Goal: Task Accomplishment & Management: Use online tool/utility

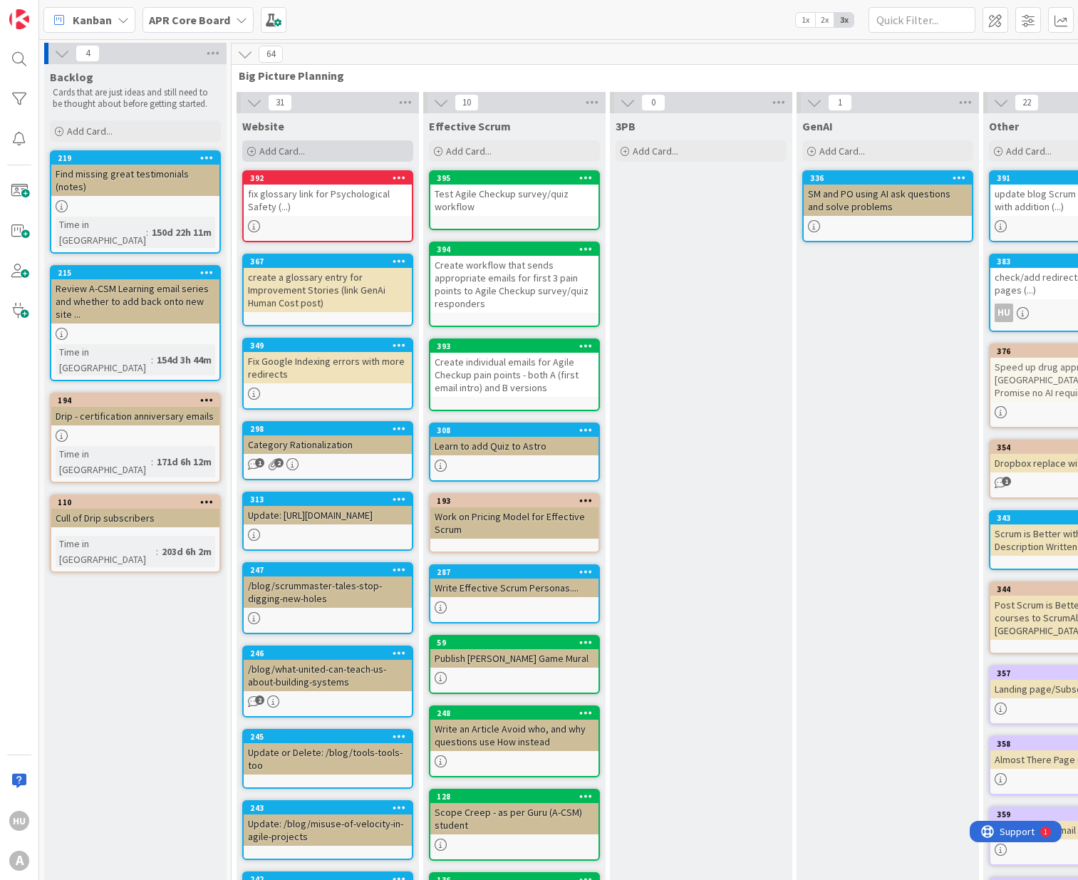
click at [282, 151] on span "Add Card..." at bounding box center [282, 151] width 46 height 13
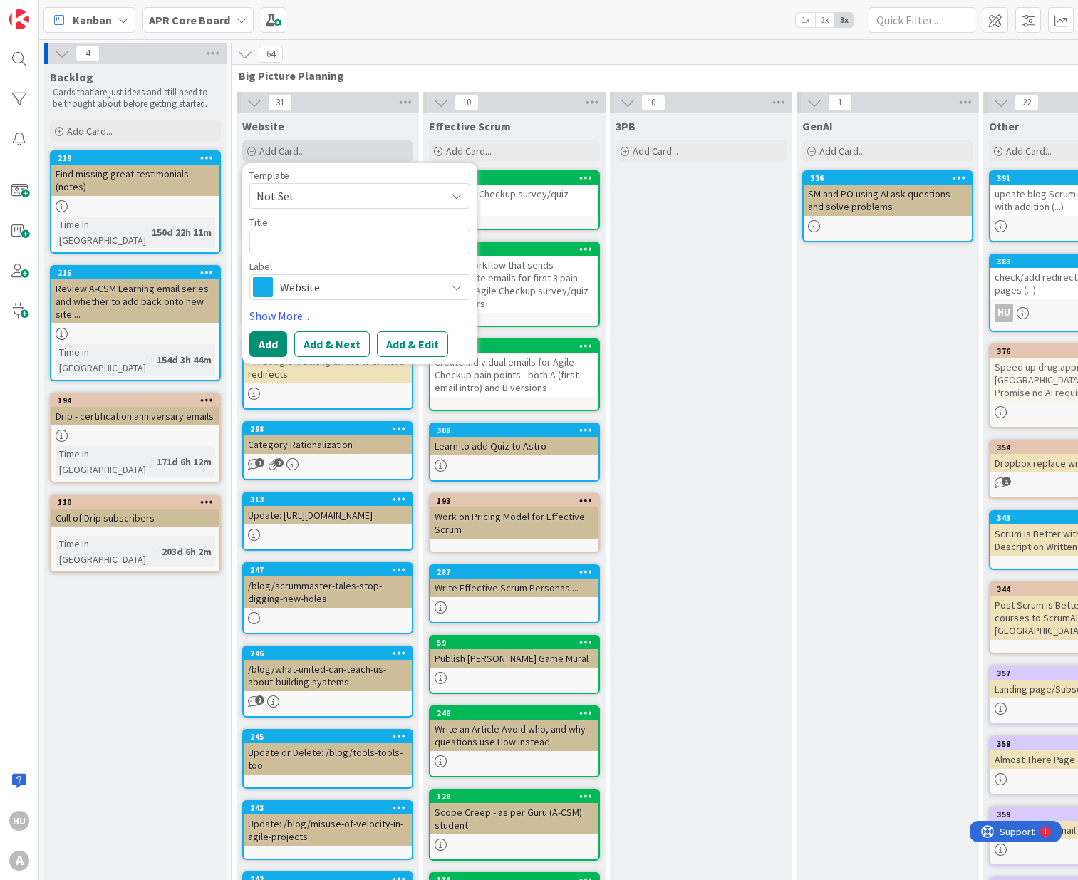
type textarea "x"
type textarea "t"
type textarea "x"
type textarea "te"
type textarea "x"
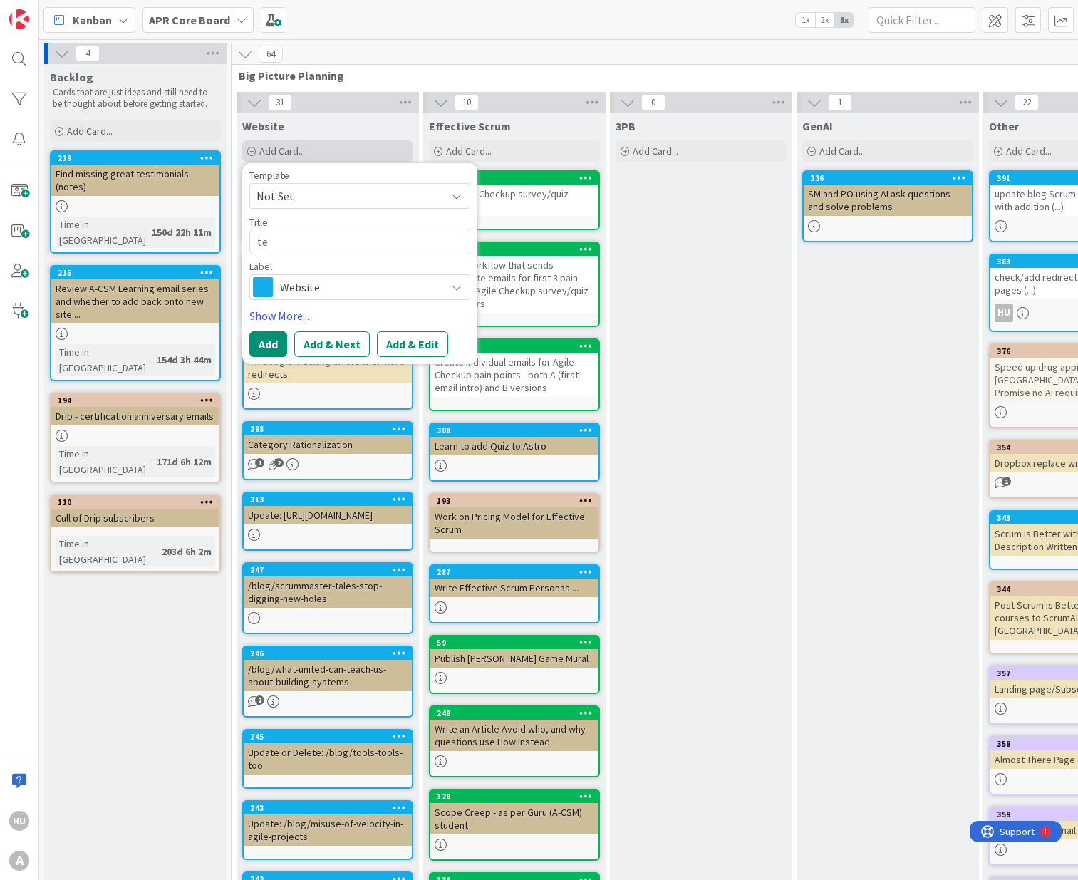
type textarea "tes"
type textarea "x"
type textarea "test"
type textarea "x"
type textarea "test"
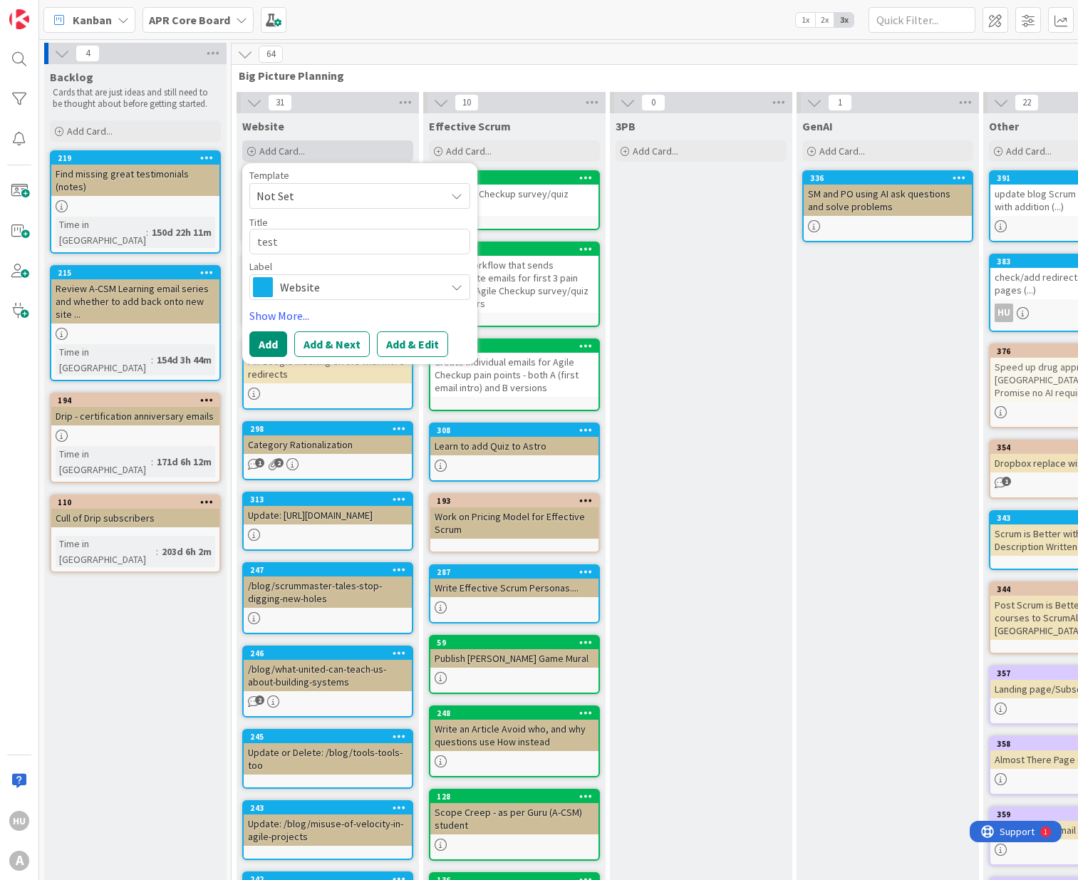
type textarea "x"
type textarea "test i"
type textarea "x"
type textarea "test it"
type textarea "x"
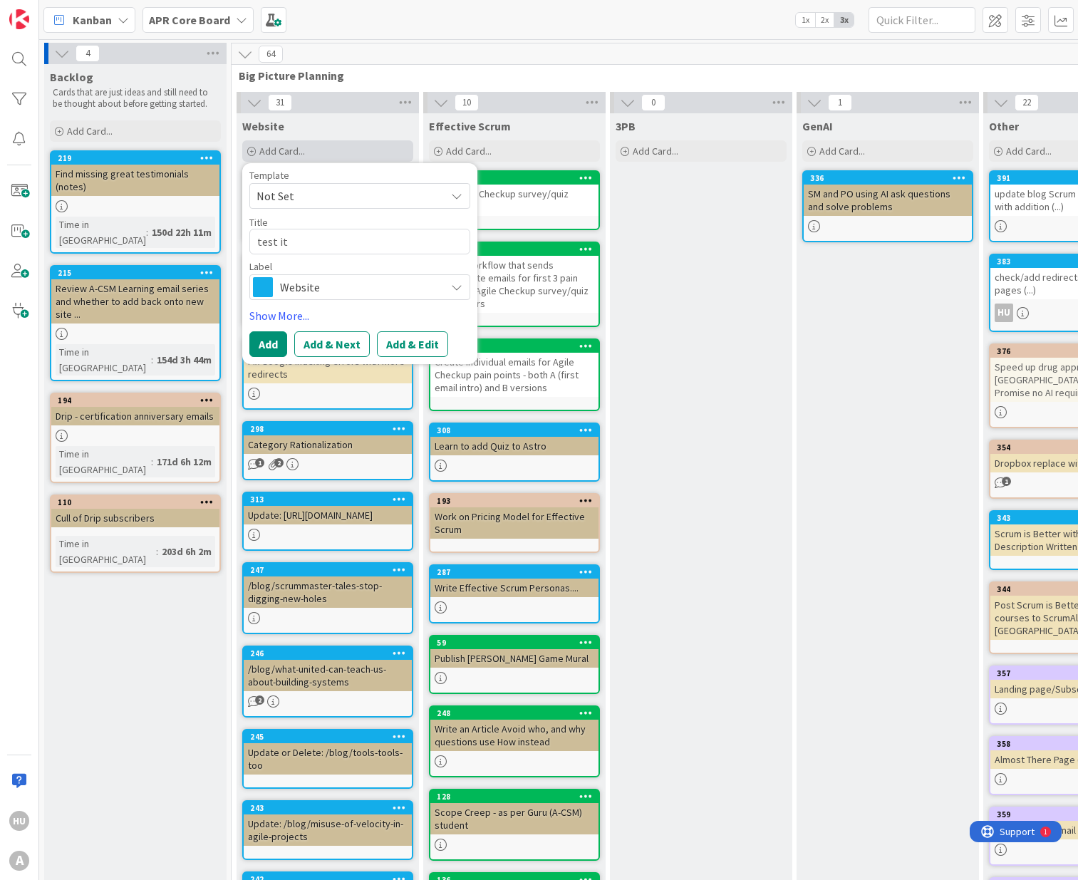
type textarea "test ite"
type textarea "x"
type textarea "test ite"
type textarea "x"
type textarea "test ite S"
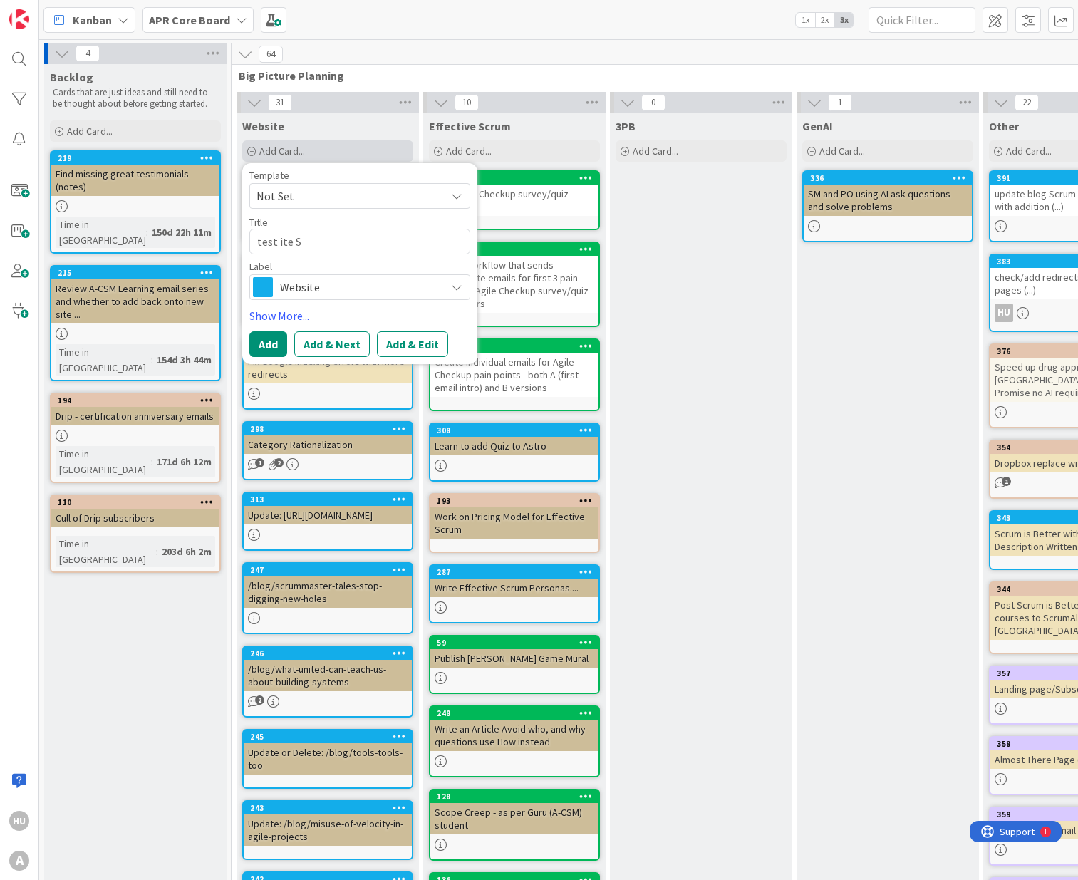
type textarea "x"
type textarea "test ite Se"
type textarea "x"
type textarea "test ite Sea"
type textarea "x"
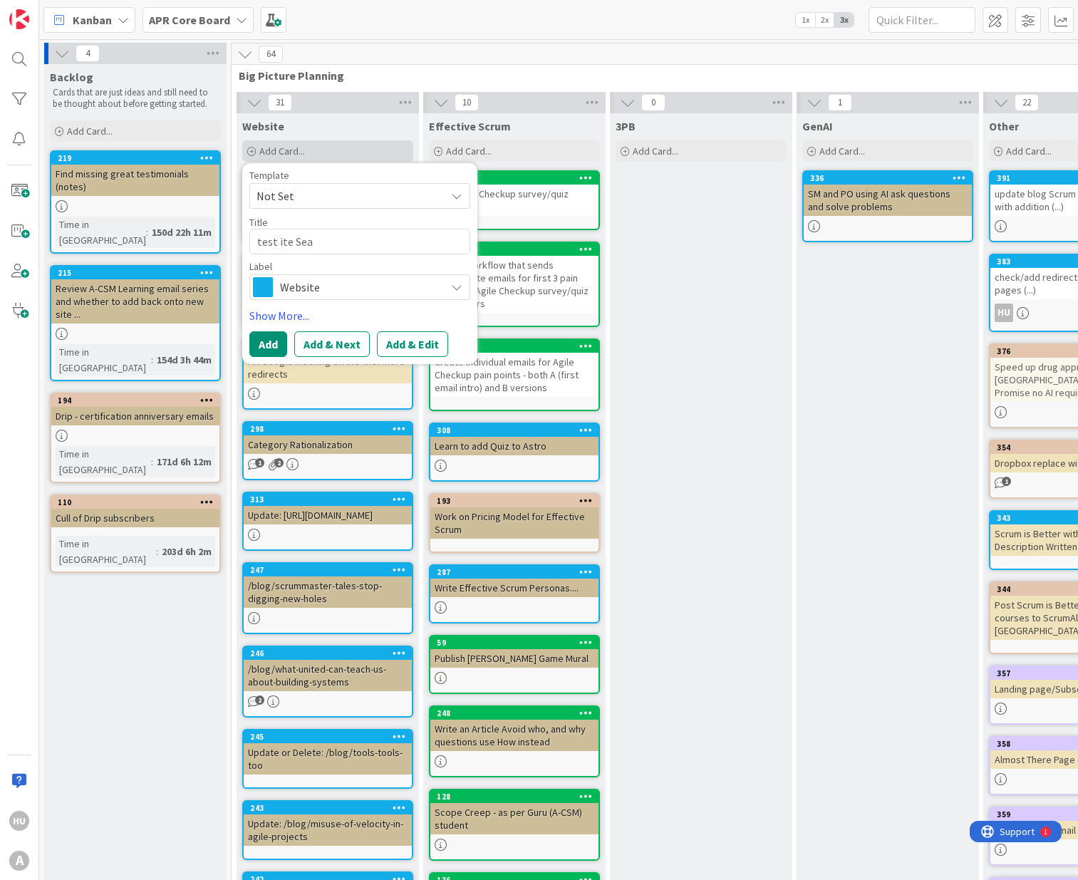
type textarea "test ite Sear"
type textarea "x"
type textarea "test ite Searc"
type textarea "x"
type textarea "test ite Search"
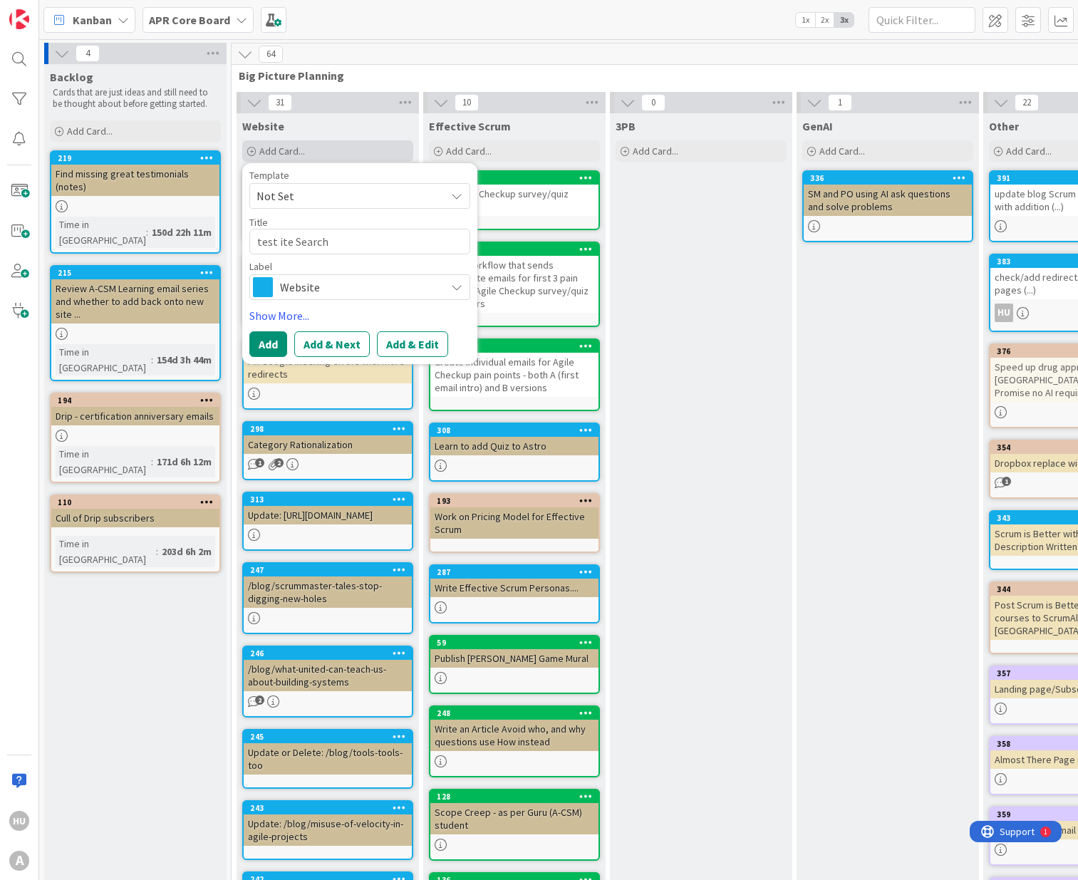
type textarea "x"
type textarea "test ite Search"
type textarea "x"
type textarea "test ite Search t"
type textarea "x"
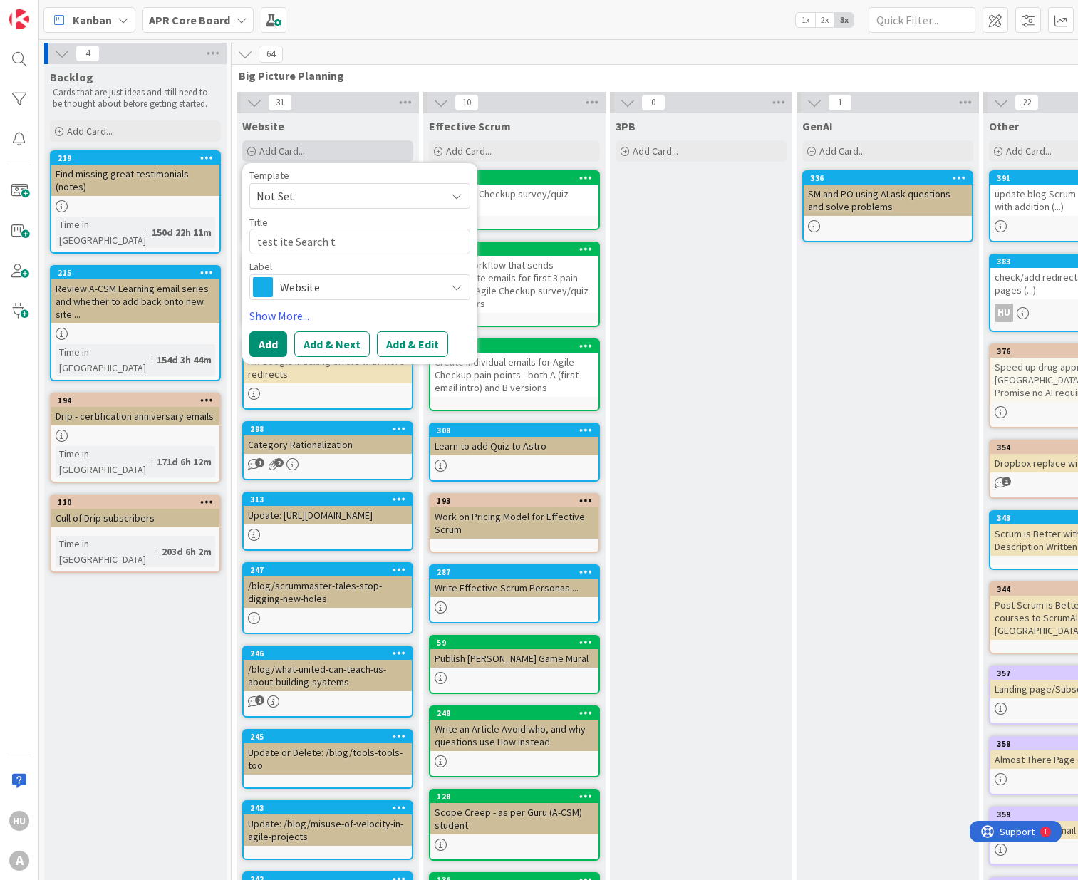
type textarea "test ite Search to"
type textarea "x"
type textarea "test ite Search too"
type textarea "x"
type textarea "test ite Search tool"
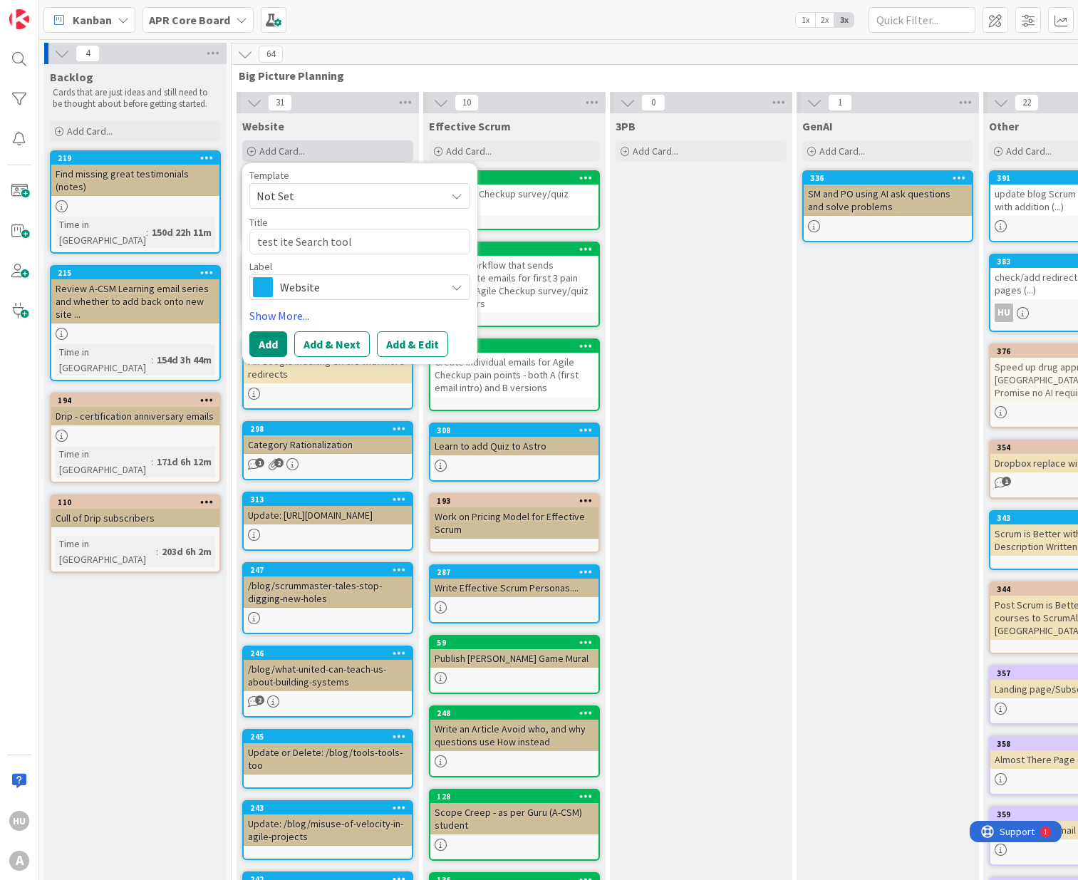
type textarea "x"
type textarea "test ite Search tool"
click at [278, 241] on textarea "test ite Search tool" at bounding box center [359, 242] width 221 height 26
type textarea "x"
type textarea "test site Search tool"
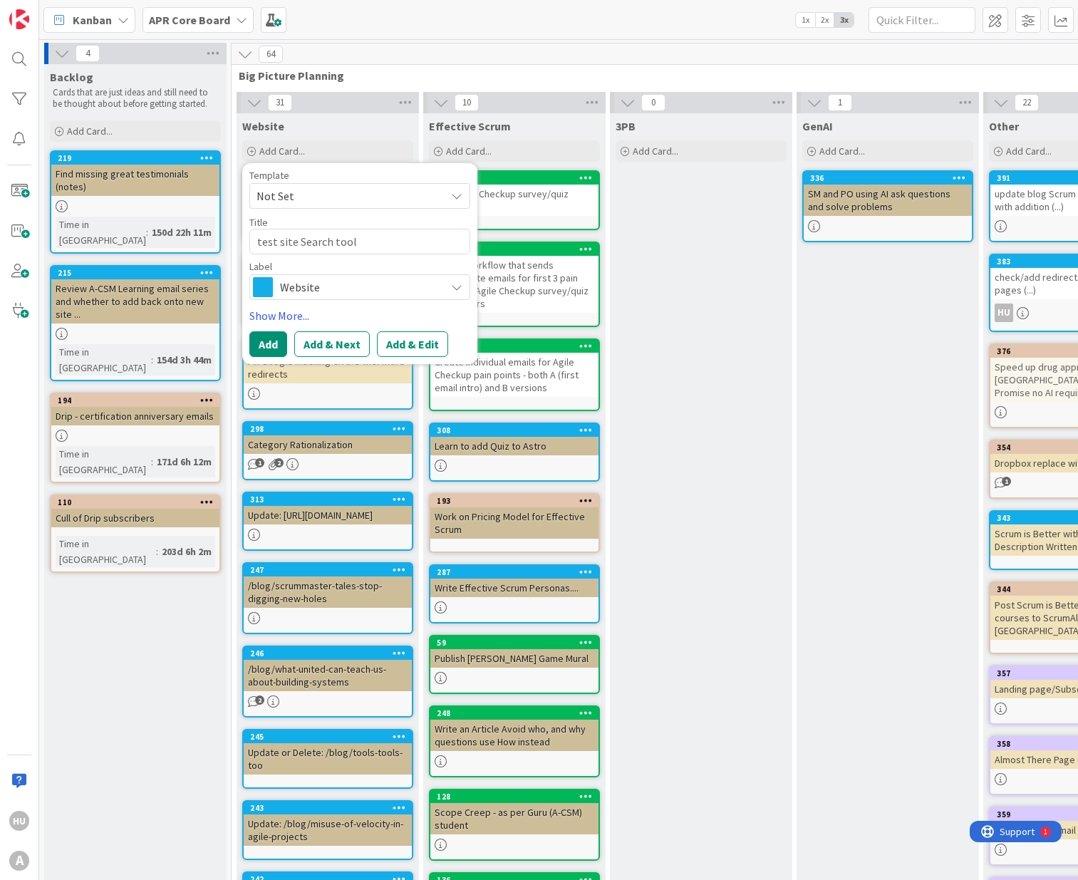
click at [381, 244] on textarea "test site Search tool" at bounding box center [359, 242] width 221 height 26
type textarea "x"
type textarea "test site Search tool ("
type textarea "x"
type textarea "test site Search tool (."
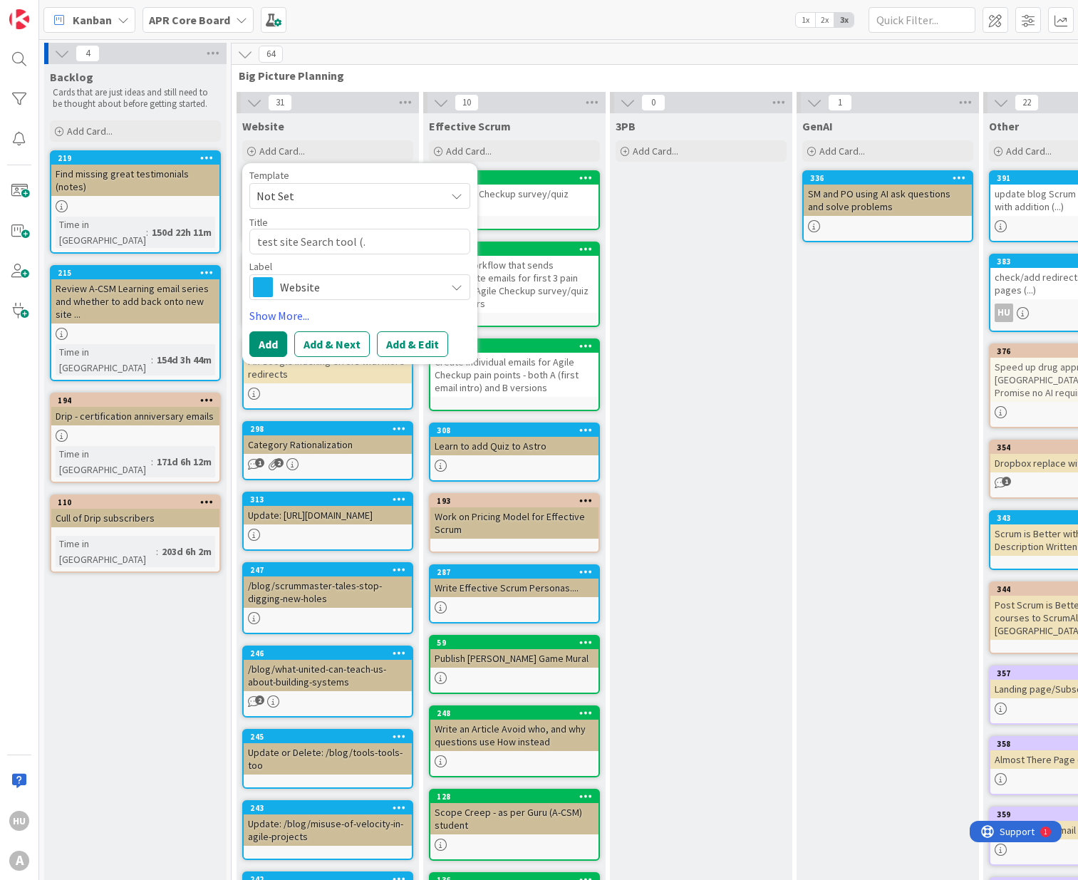
type textarea "x"
type textarea "test site Search tool (.."
type textarea "x"
type textarea "test site Search tool (..."
type textarea "x"
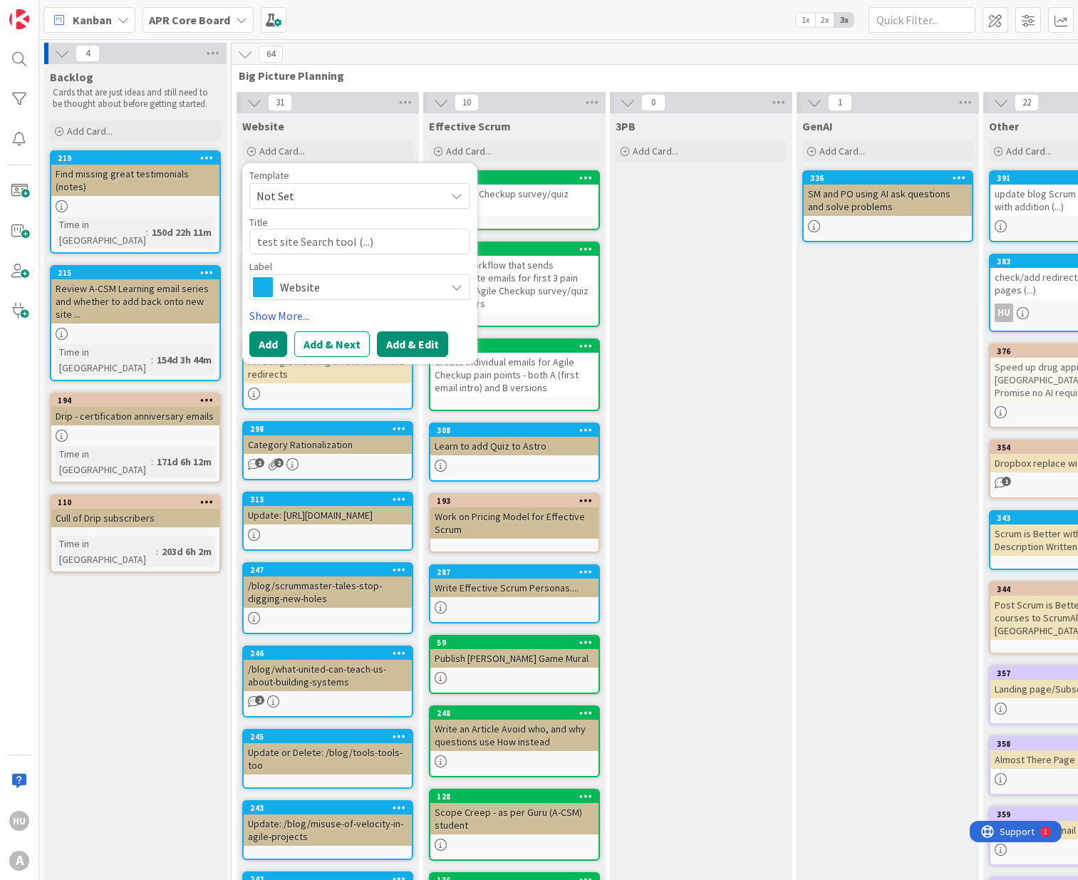
type textarea "test site Search tool (...)"
click at [406, 343] on button "Add & Edit" at bounding box center [412, 344] width 71 height 26
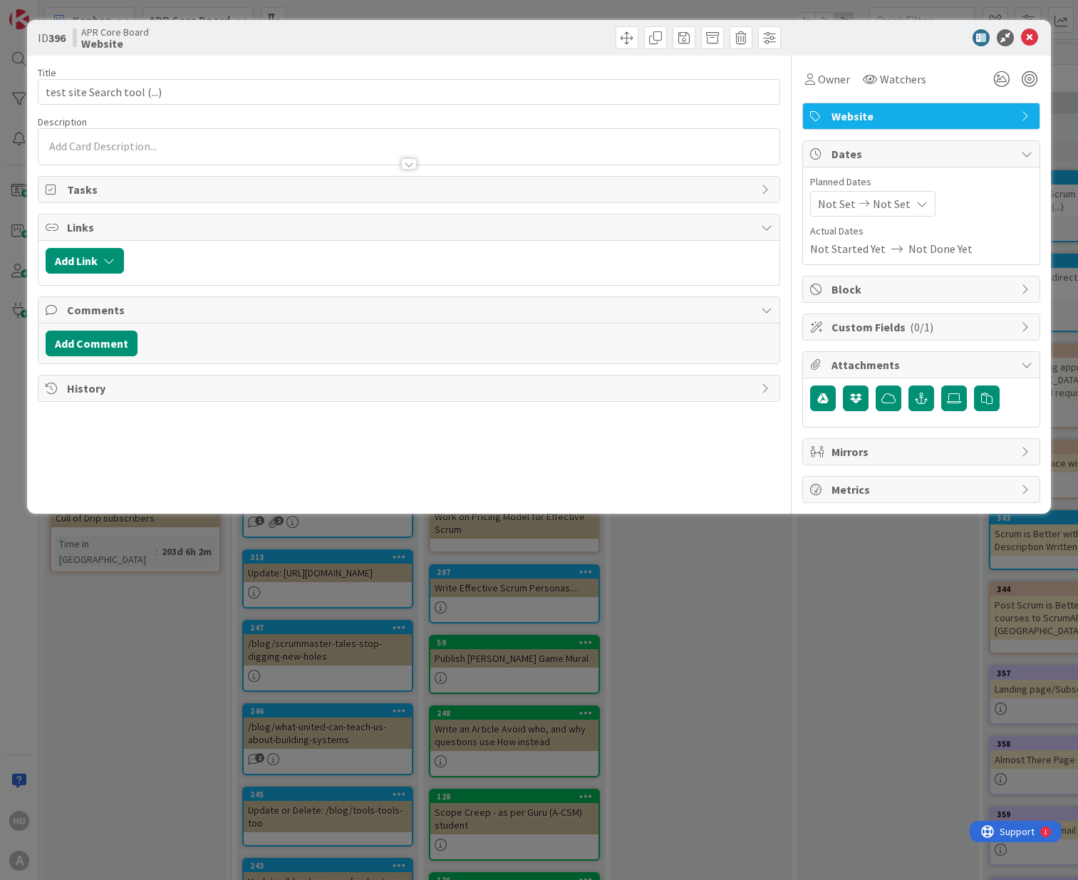
click at [133, 150] on div at bounding box center [408, 157] width 741 height 15
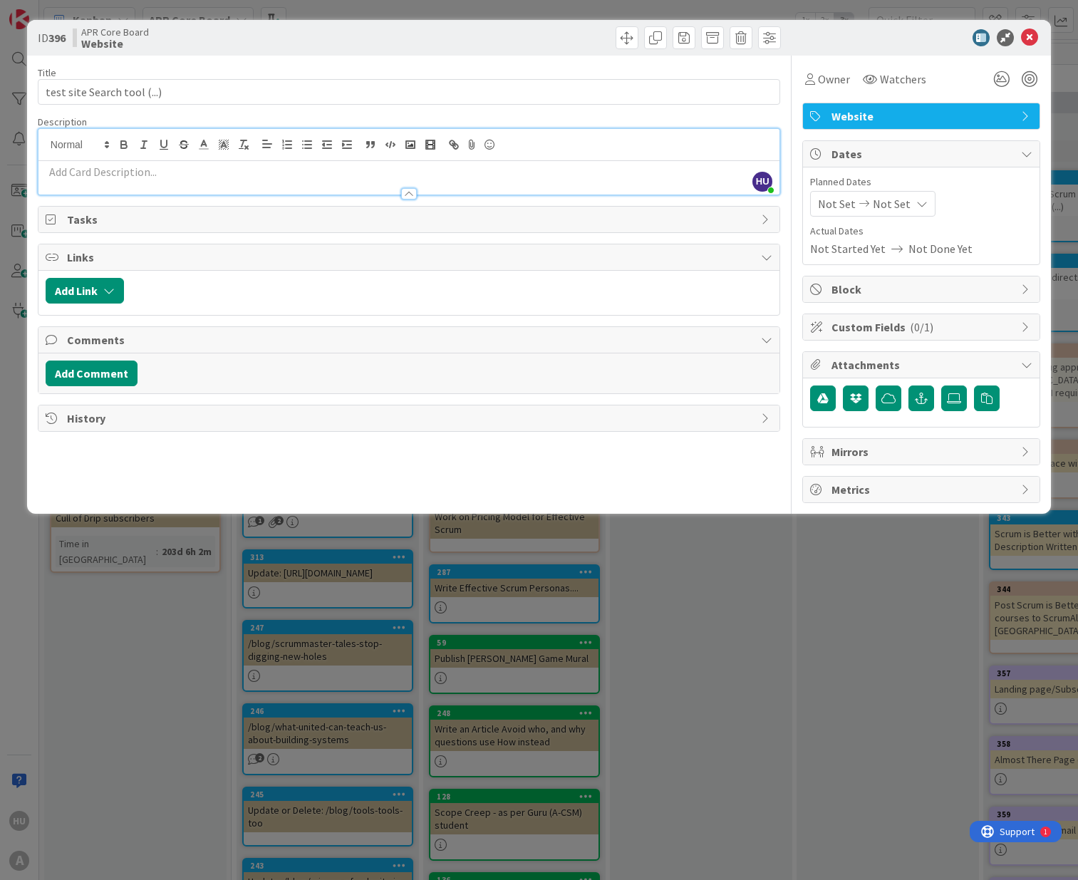
click at [165, 184] on div at bounding box center [408, 187] width 741 height 15
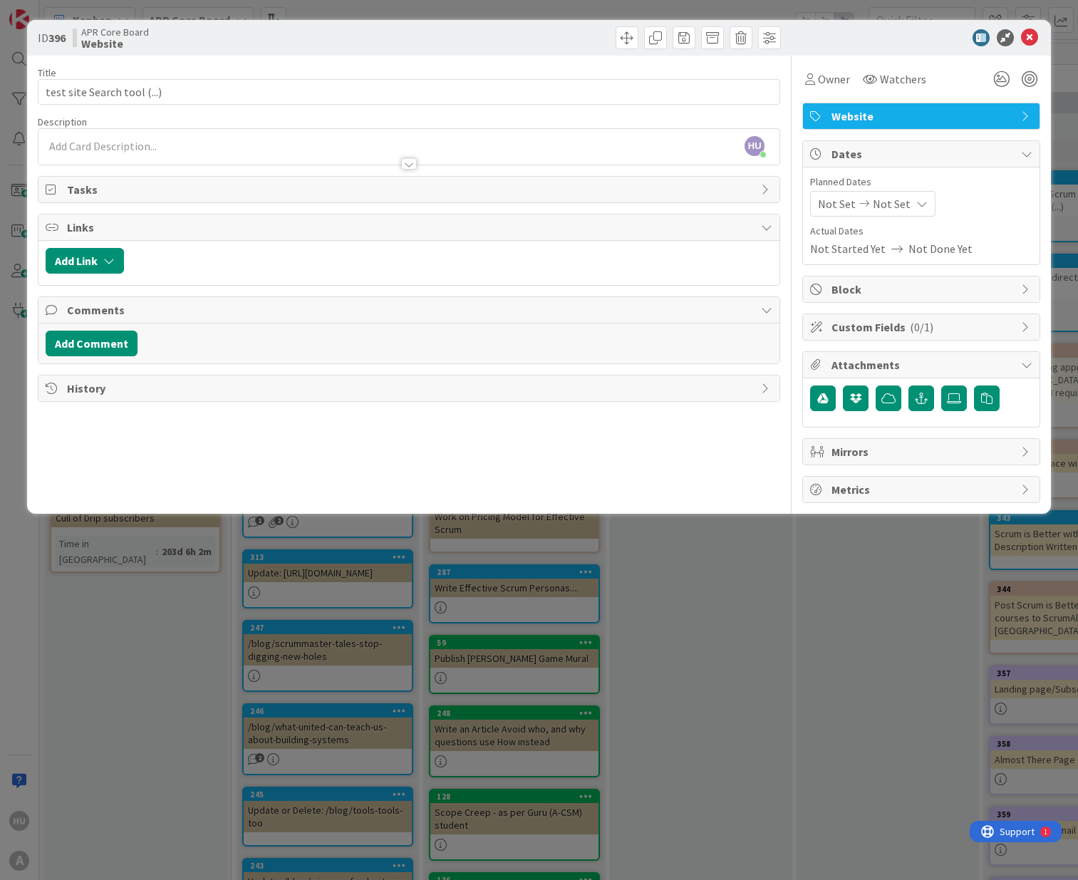
click at [122, 144] on p at bounding box center [409, 146] width 727 height 16
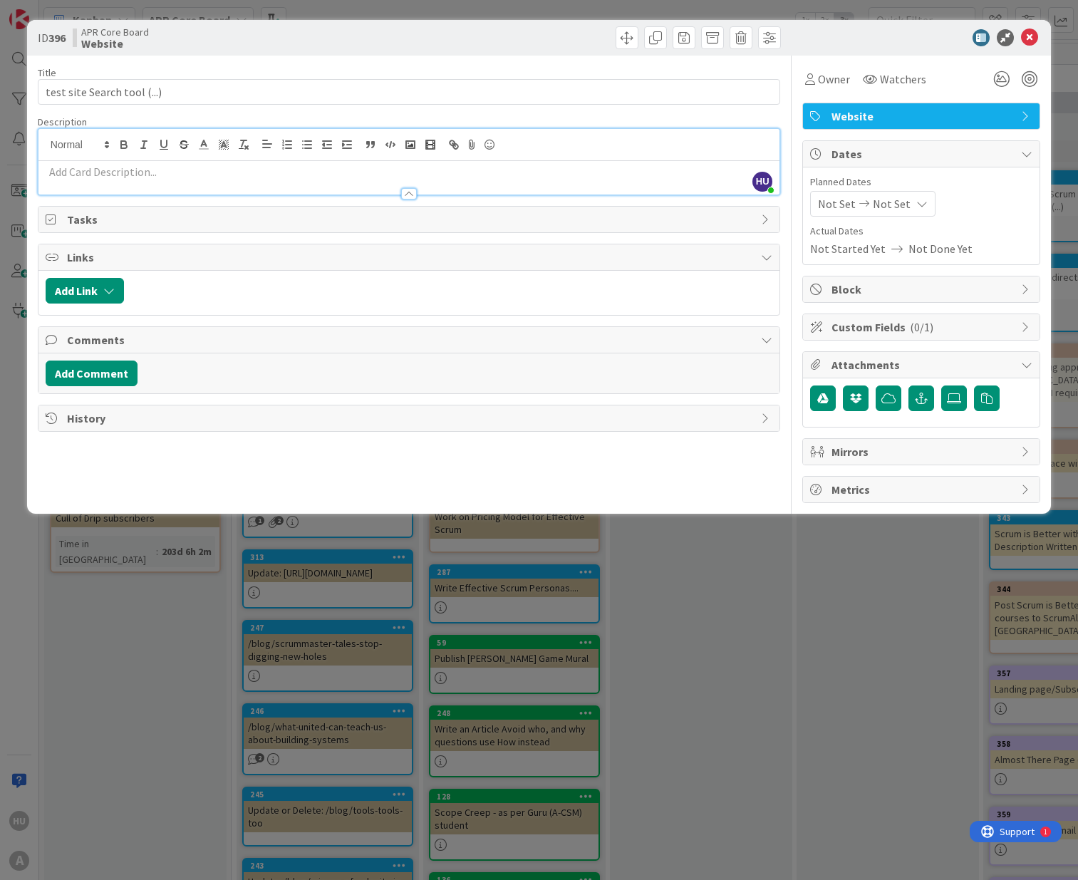
click at [104, 170] on p at bounding box center [409, 172] width 727 height 16
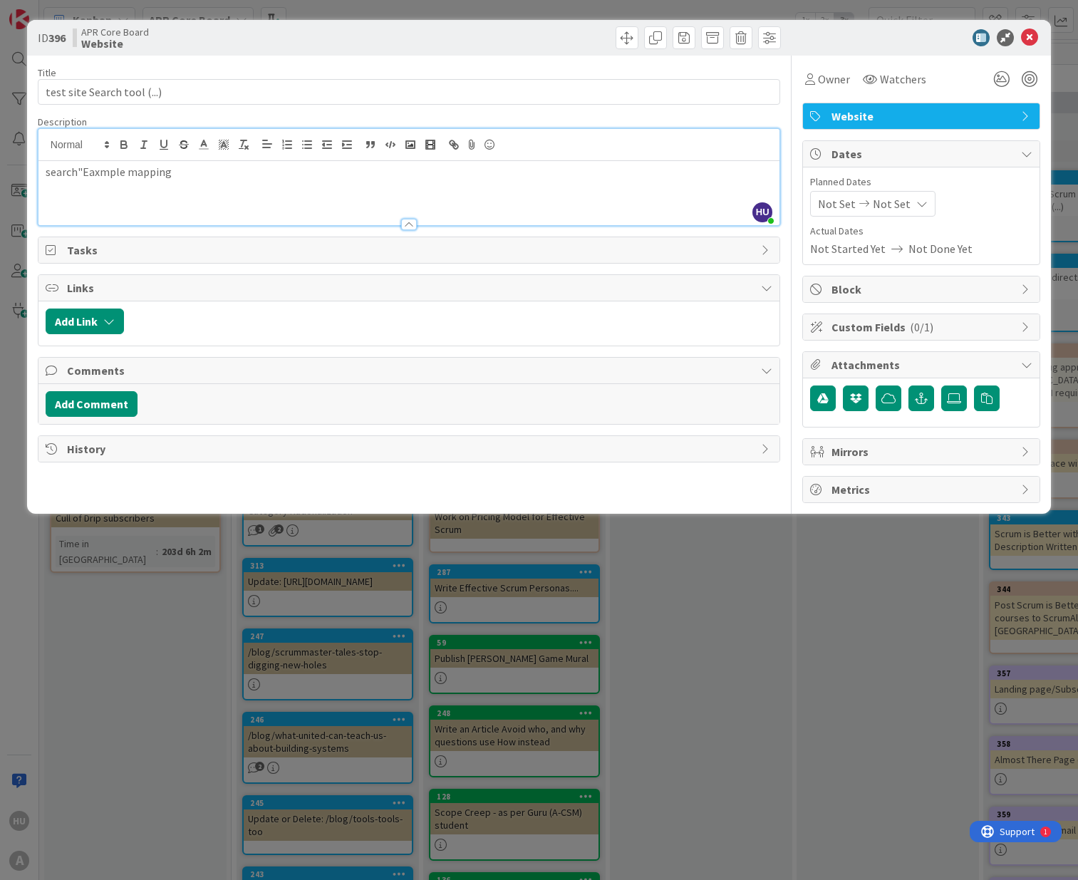
click at [98, 171] on p "search"Eaxmple mapping" at bounding box center [409, 172] width 727 height 16
drag, startPoint x: 169, startPoint y: 173, endPoint x: 83, endPoint y: 173, distance: 86.3
click at [83, 173] on p "search"Example mapping" at bounding box center [409, 172] width 727 height 16
copy p "Example mapping"
click at [182, 181] on div "search"Example mapping" at bounding box center [408, 193] width 741 height 64
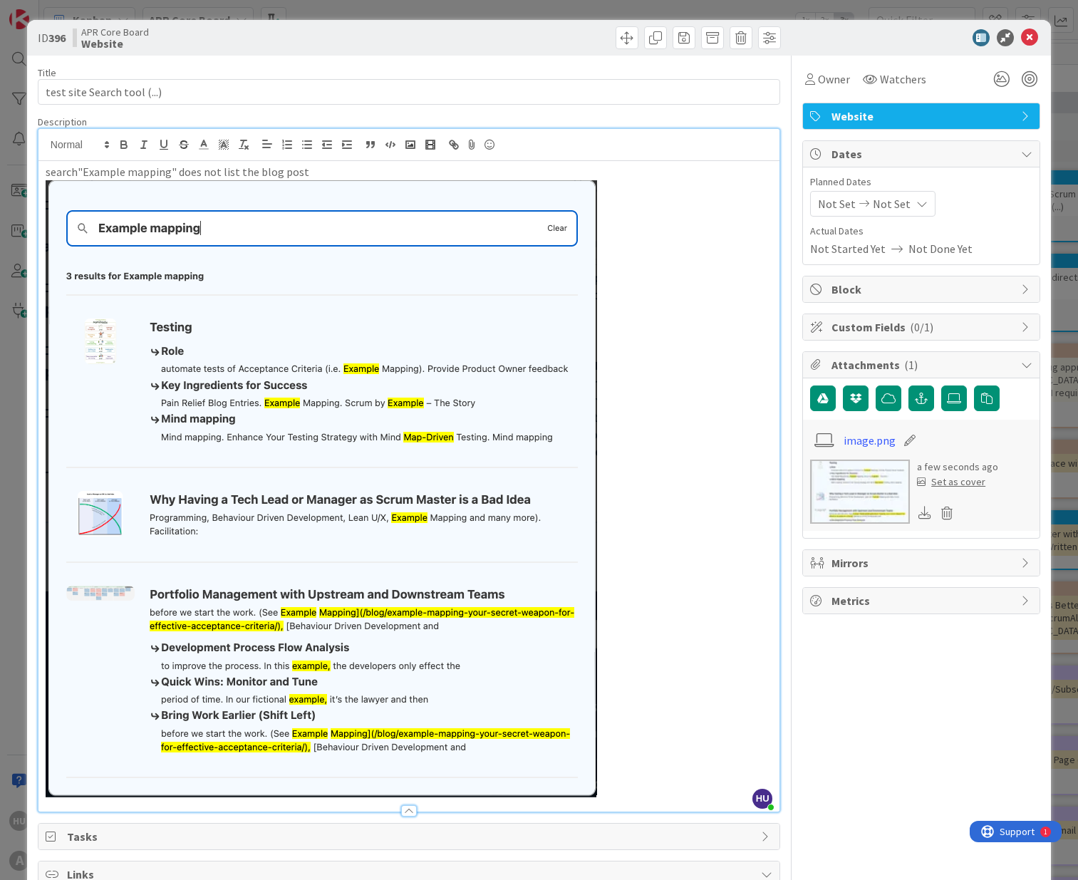
click at [870, 115] on span "Website" at bounding box center [923, 116] width 182 height 17
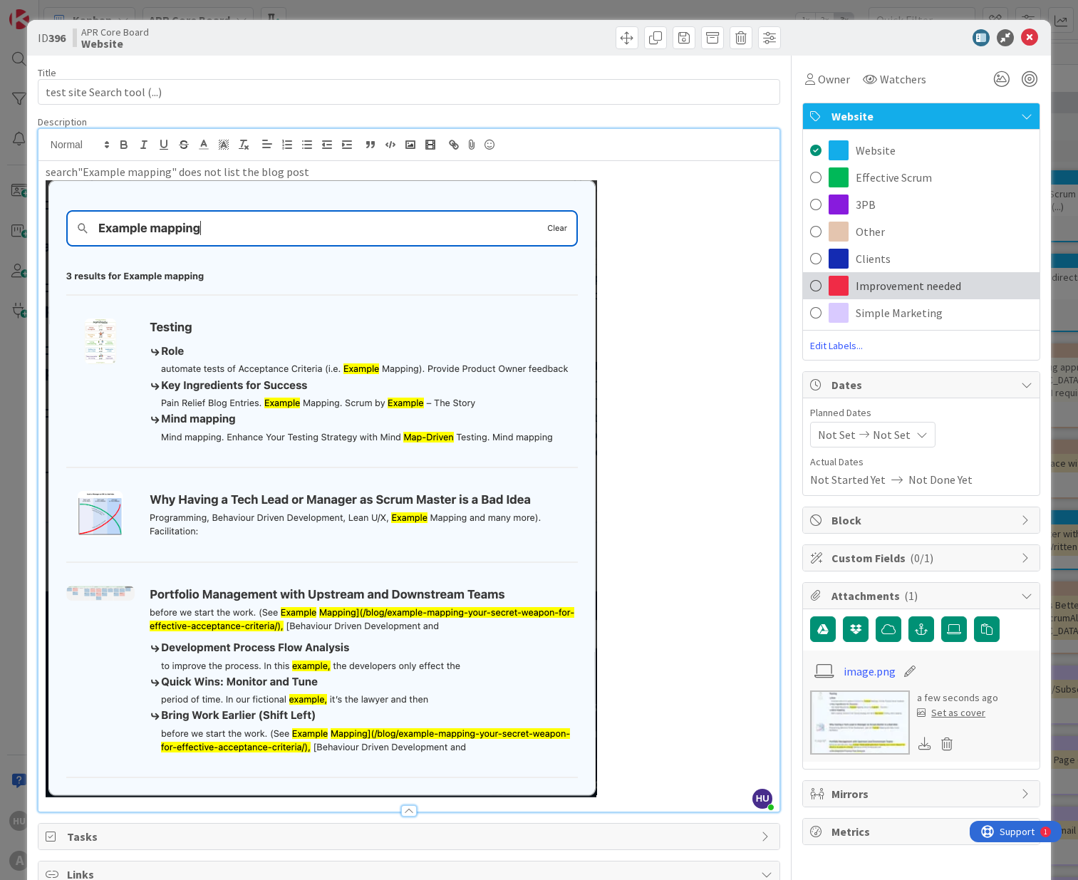
click at [922, 283] on span "Improvement needed" at bounding box center [908, 285] width 105 height 17
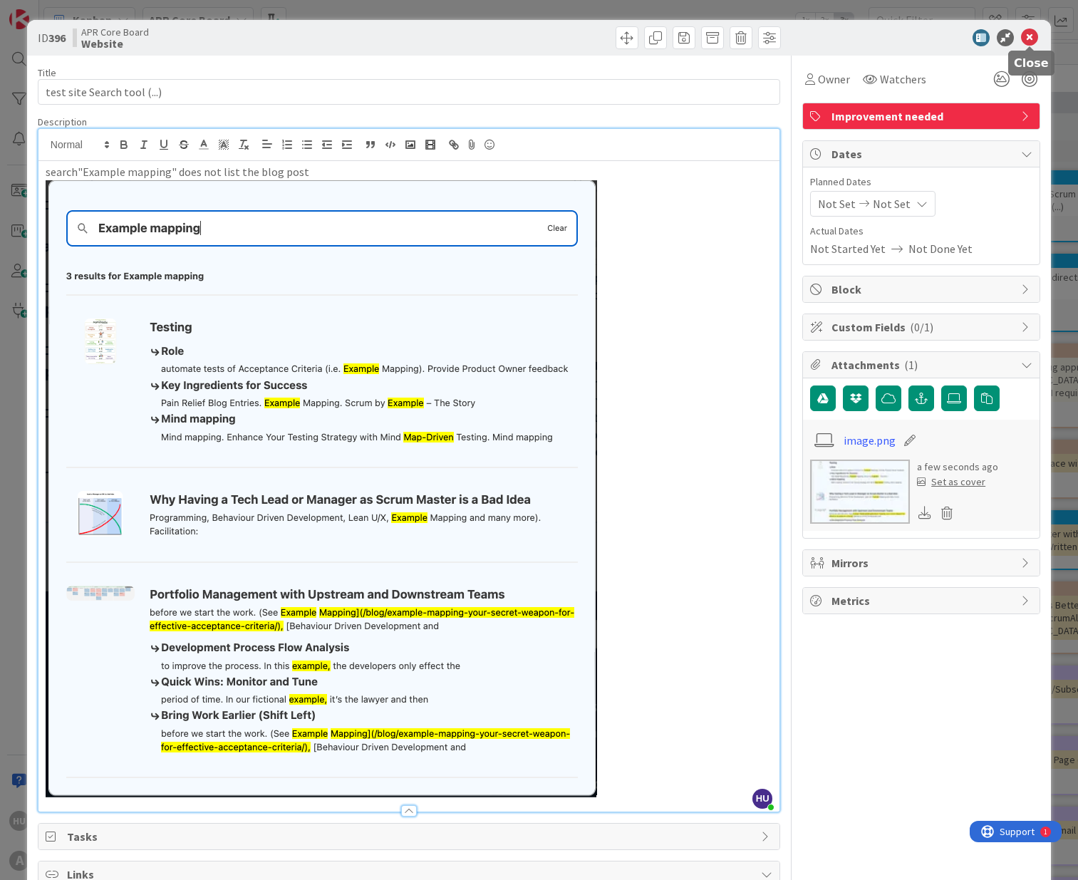
click at [1031, 38] on icon at bounding box center [1029, 37] width 17 height 17
